Goal: Transaction & Acquisition: Purchase product/service

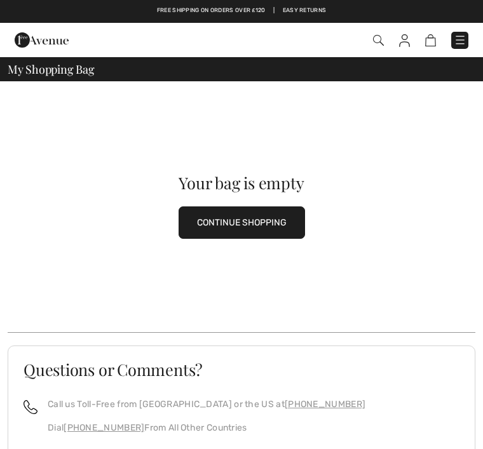
click at [378, 41] on img at bounding box center [378, 40] width 11 height 11
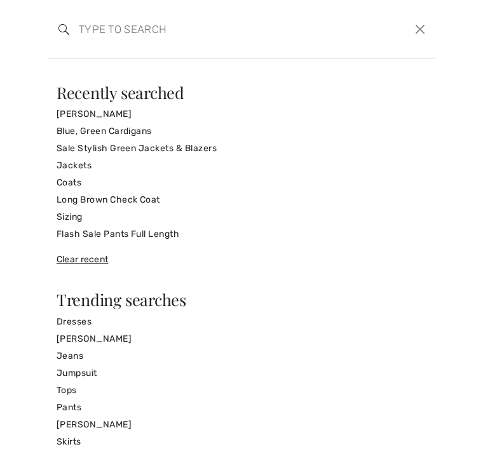
click at [109, 114] on link "[PERSON_NAME]" at bounding box center [242, 113] width 370 height 17
click at [109, 112] on link "[PERSON_NAME]" at bounding box center [242, 113] width 370 height 17
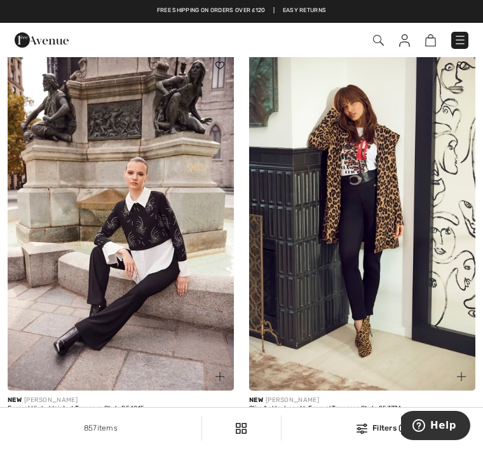
scroll to position [5612, 0]
click at [388, 204] on img at bounding box center [362, 221] width 226 height 339
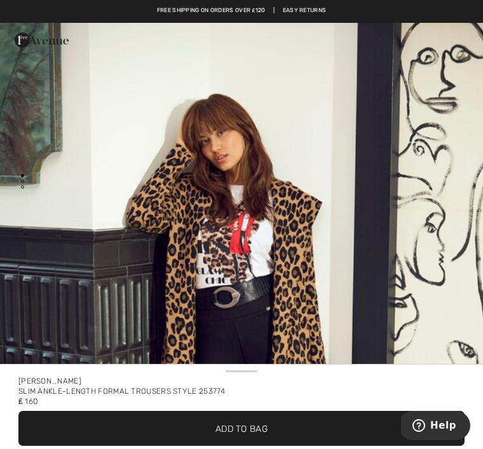
click at [313, 264] on img "1 / 3" at bounding box center [241, 385] width 483 height 724
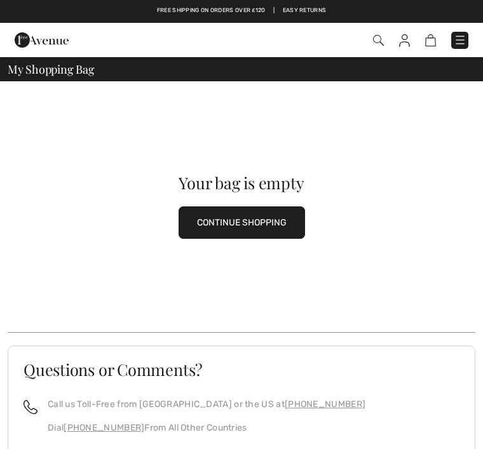
click at [379, 38] on img at bounding box center [378, 40] width 11 height 11
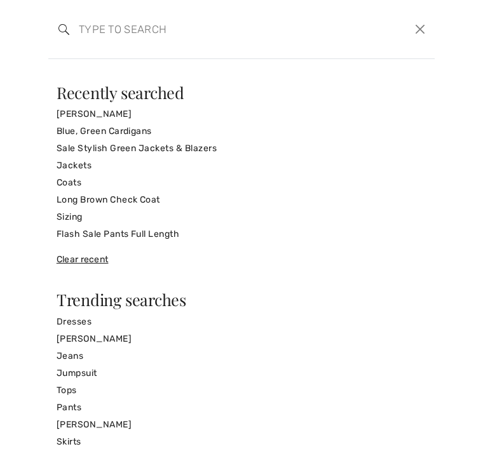
click at [86, 161] on link "Jackets" at bounding box center [242, 165] width 370 height 17
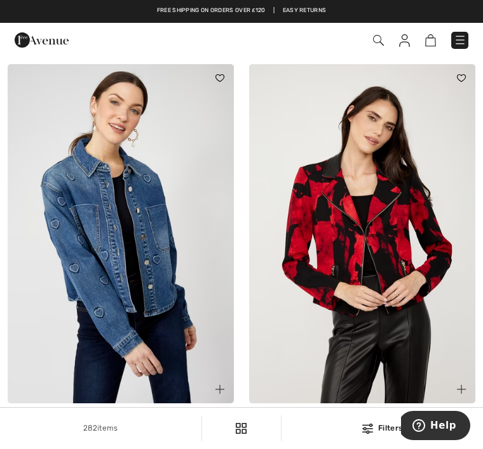
scroll to position [2889, 0]
